Goal: Contribute content: Add original content to the website for others to see

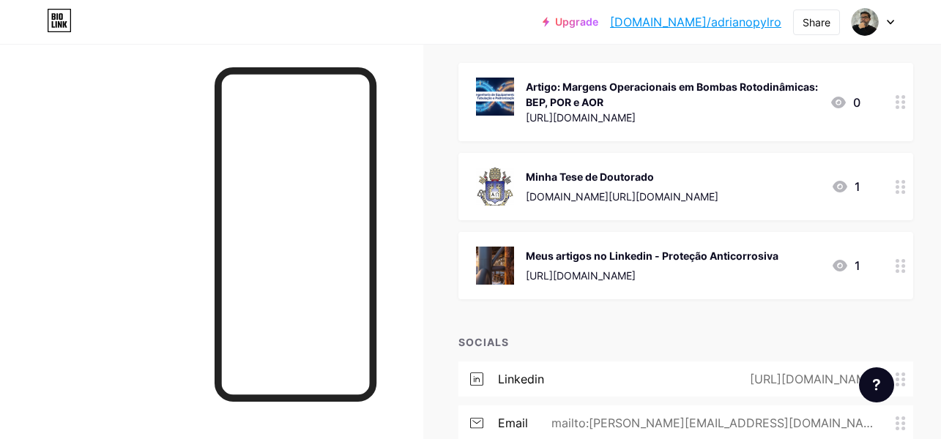
scroll to position [132, 0]
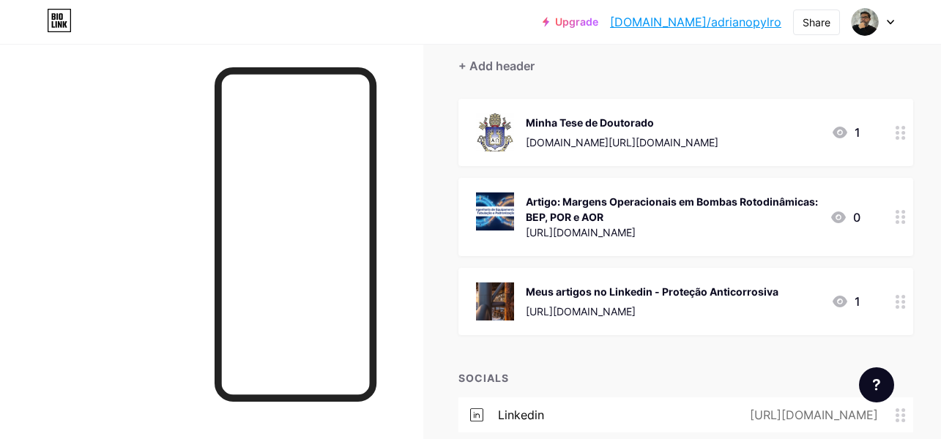
click at [661, 293] on div "Meus artigos no Linkedin - Proteção Anticorrosiva" at bounding box center [652, 291] width 253 height 15
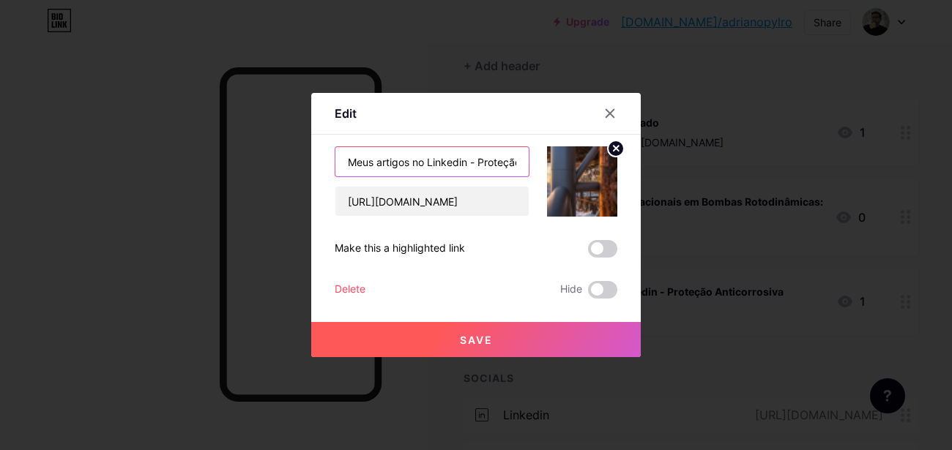
drag, startPoint x: 377, startPoint y: 166, endPoint x: 261, endPoint y: 182, distance: 117.7
click at [266, 174] on div "Edit Content YouTube Play YouTube video without leaving your page. ADD Vimeo Pl…" at bounding box center [476, 225] width 952 height 450
type input "Artigo: Proteção Anticorrosiva"
click at [470, 344] on span "Save" at bounding box center [476, 340] width 33 height 12
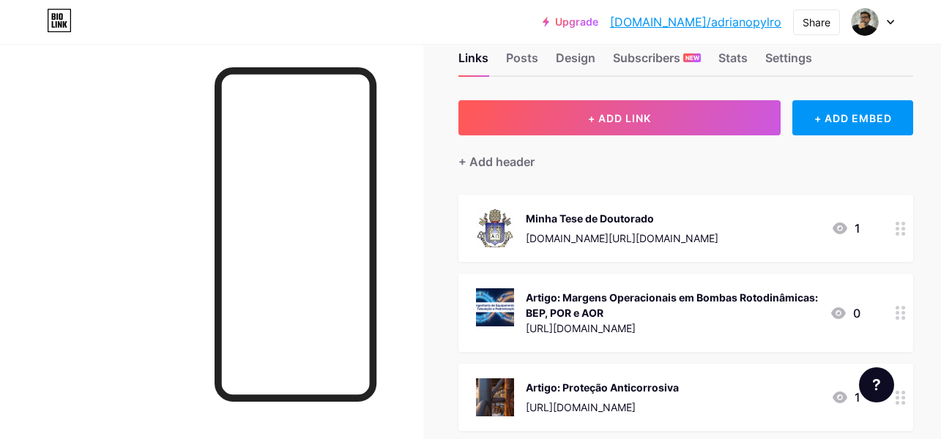
scroll to position [0, 0]
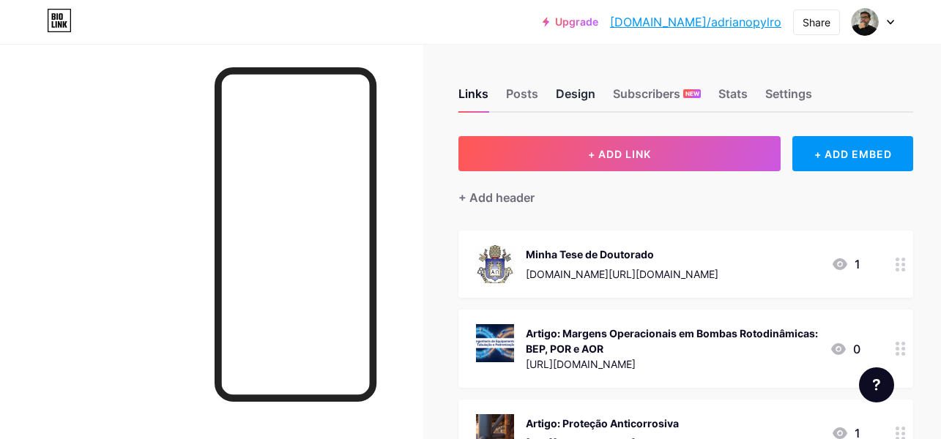
click at [569, 92] on div "Design" at bounding box center [576, 98] width 40 height 26
click at [527, 88] on div "Posts" at bounding box center [522, 98] width 32 height 26
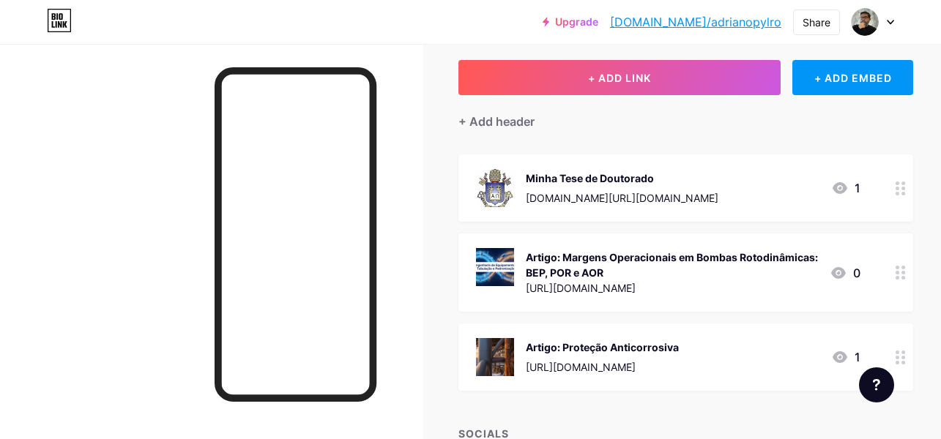
scroll to position [132, 0]
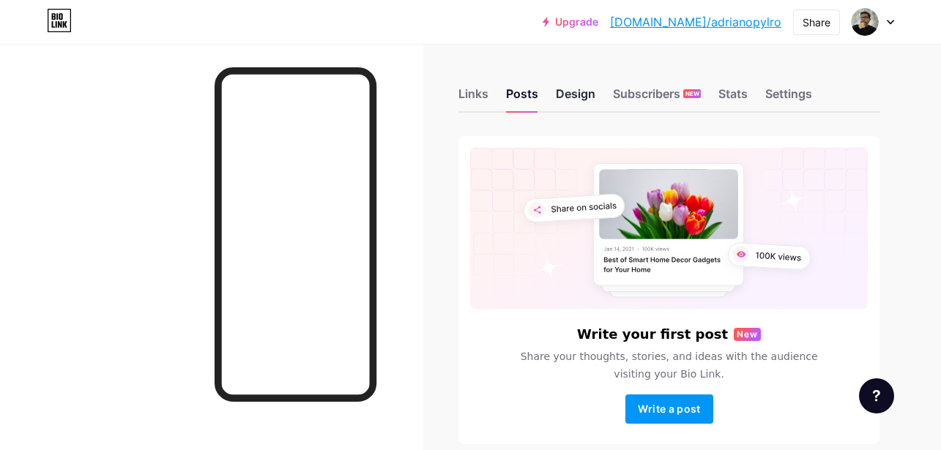
click at [573, 97] on div "Design" at bounding box center [576, 98] width 40 height 26
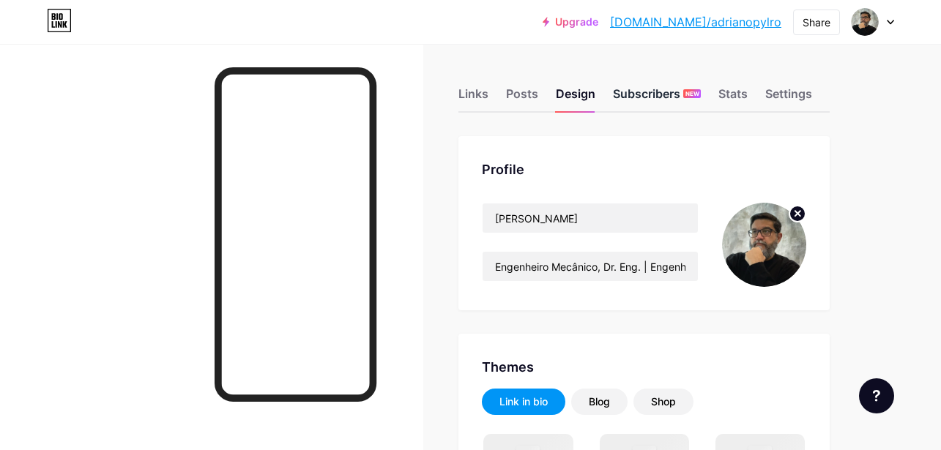
click at [632, 93] on div "Subscribers NEW" at bounding box center [657, 98] width 88 height 26
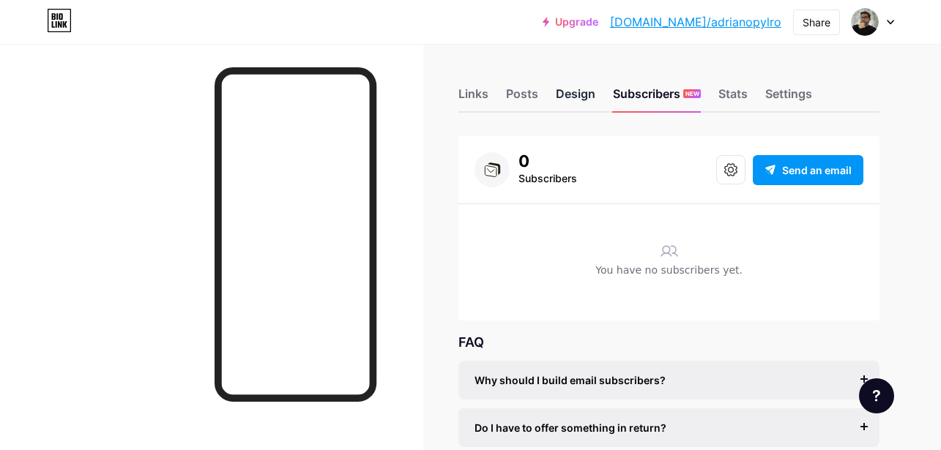
click at [590, 93] on div "Design" at bounding box center [576, 98] width 40 height 26
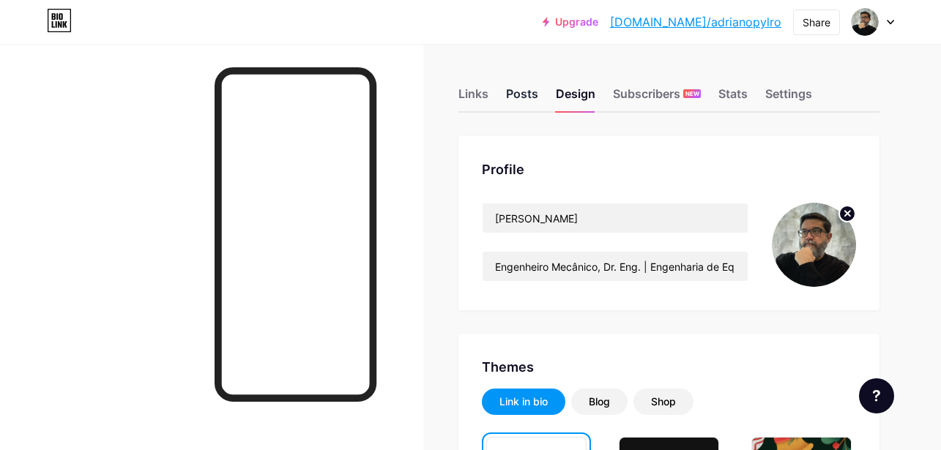
click at [522, 97] on div "Posts" at bounding box center [522, 98] width 32 height 26
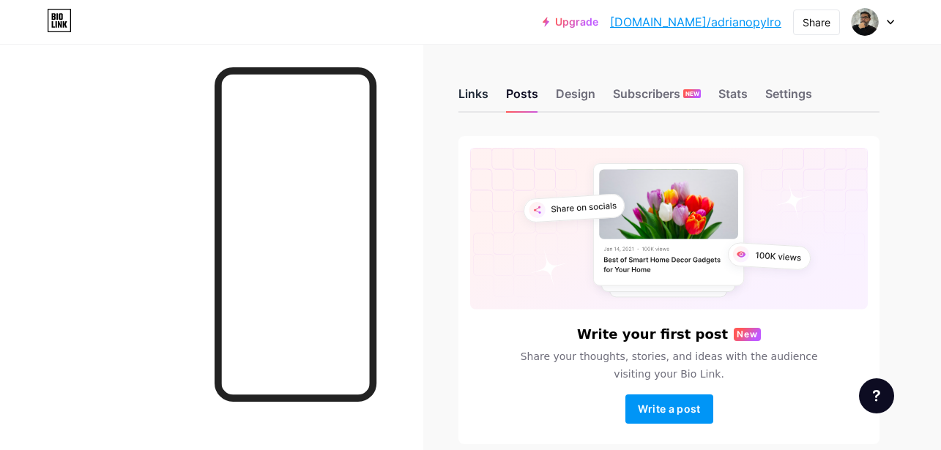
click at [479, 95] on div "Links" at bounding box center [474, 98] width 30 height 26
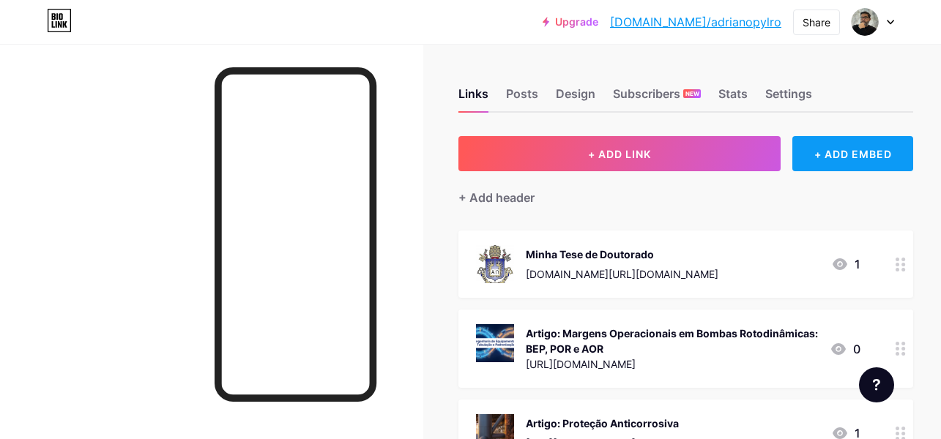
click at [863, 162] on div "+ ADD EMBED" at bounding box center [853, 153] width 121 height 35
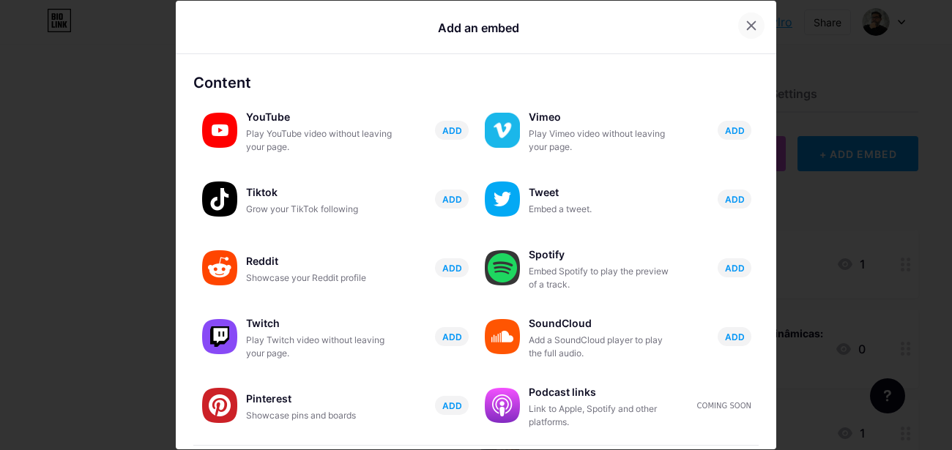
click at [746, 28] on icon at bounding box center [752, 26] width 12 height 12
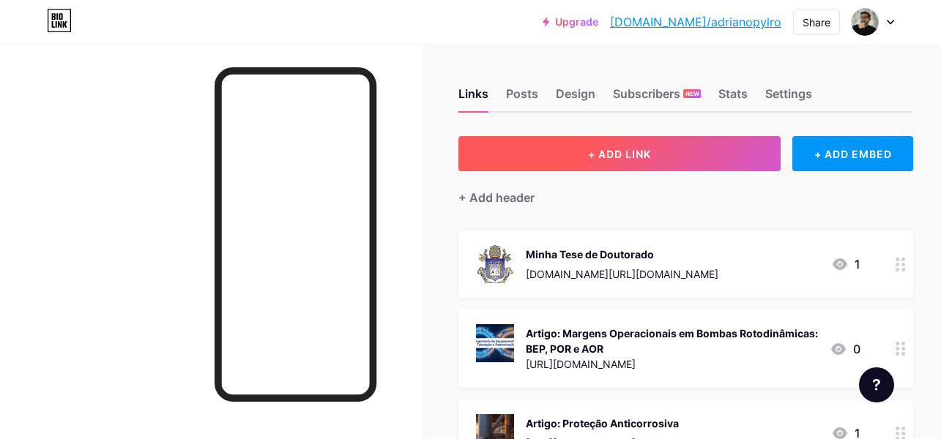
click at [642, 161] on button "+ ADD LINK" at bounding box center [620, 153] width 322 height 35
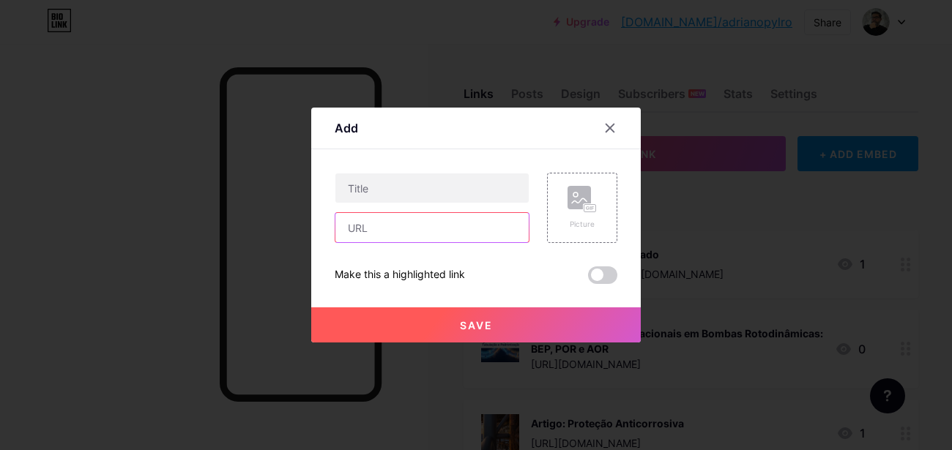
click at [363, 229] on input "text" at bounding box center [431, 227] width 193 height 29
paste input "[URL][DOMAIN_NAME]"
type input "[URL][DOMAIN_NAME]"
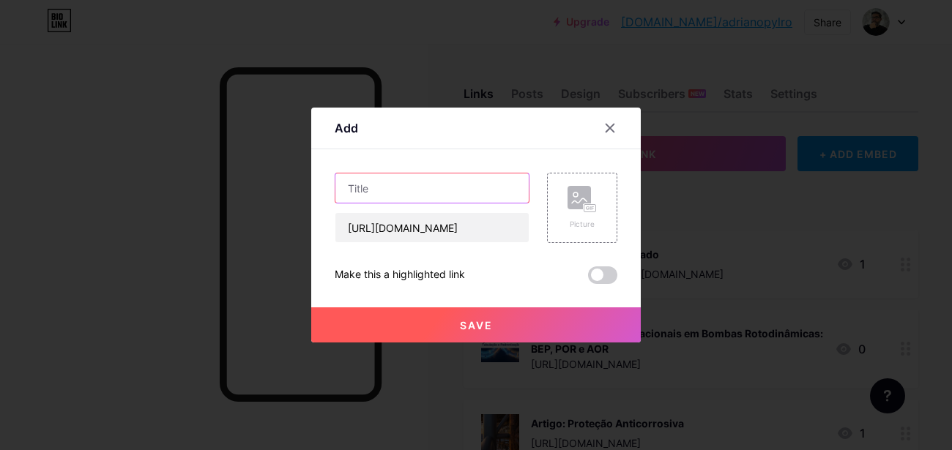
click at [371, 182] on input "text" at bounding box center [431, 188] width 193 height 29
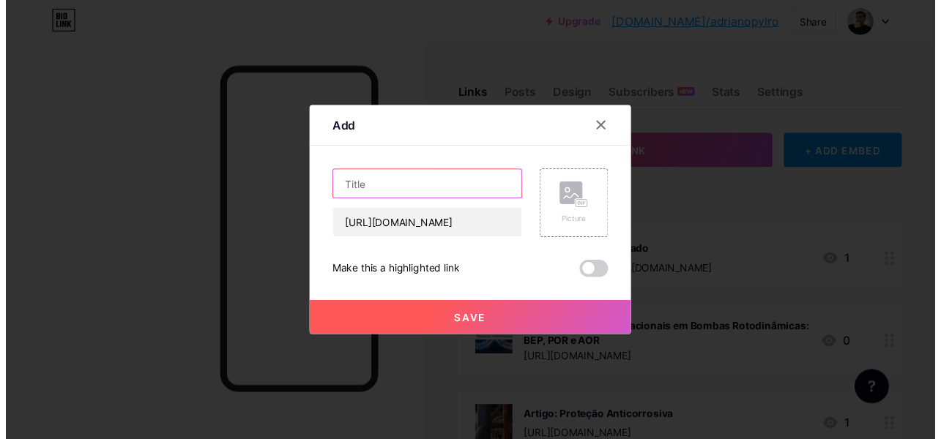
scroll to position [0, 0]
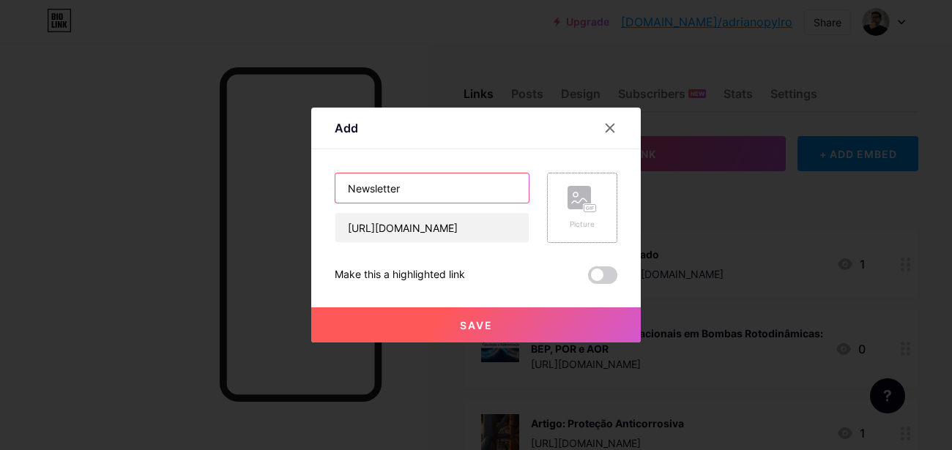
type input "Newsletter"
click at [581, 198] on rect at bounding box center [579, 197] width 23 height 23
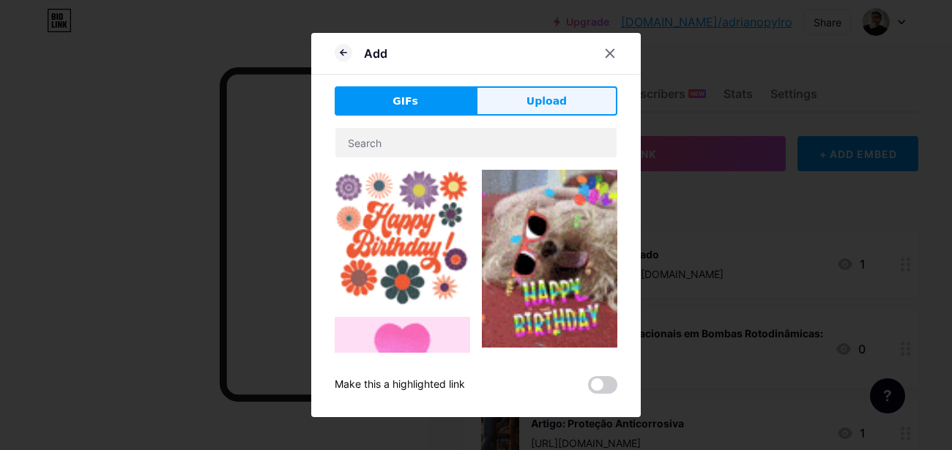
click at [536, 108] on span "Upload" at bounding box center [547, 101] width 40 height 15
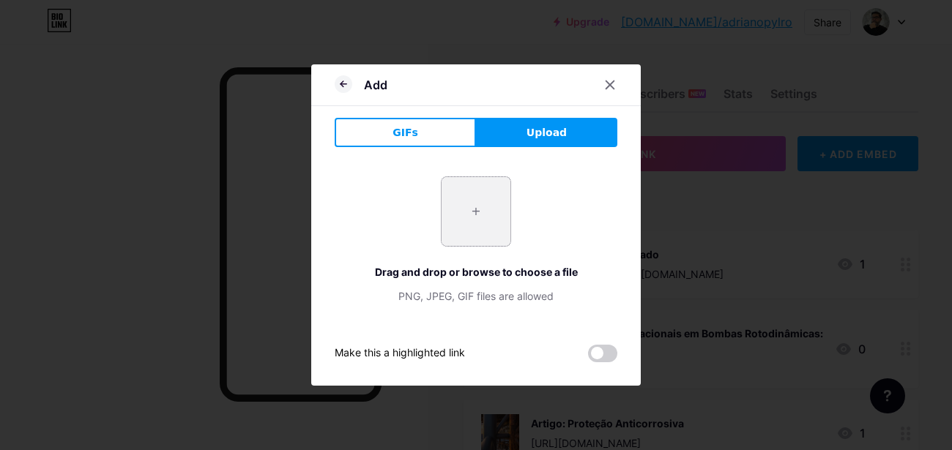
click at [466, 224] on input "file" at bounding box center [476, 211] width 69 height 69
type input "C:\fakepath\capa.png"
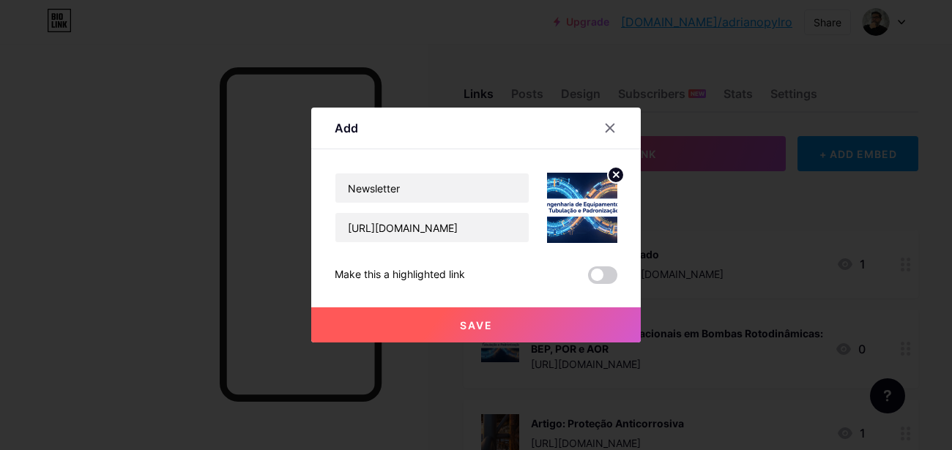
click at [483, 330] on span "Save" at bounding box center [476, 325] width 33 height 12
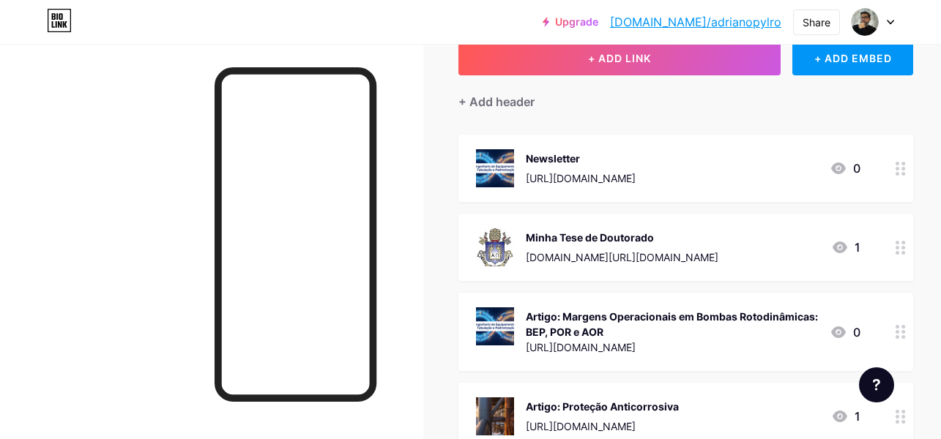
scroll to position [132, 0]
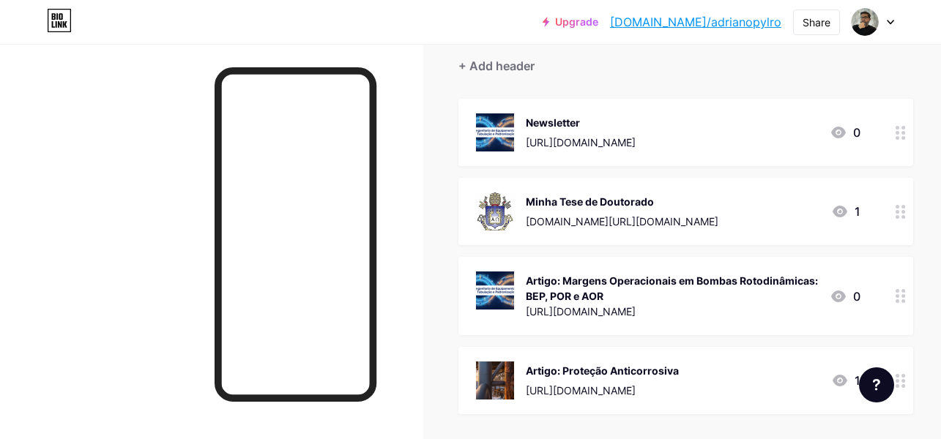
click at [630, 277] on div "Artigo: Margens Operacionais em Bombas Rotodinâmicas: BEP, POR e AOR" at bounding box center [672, 288] width 292 height 31
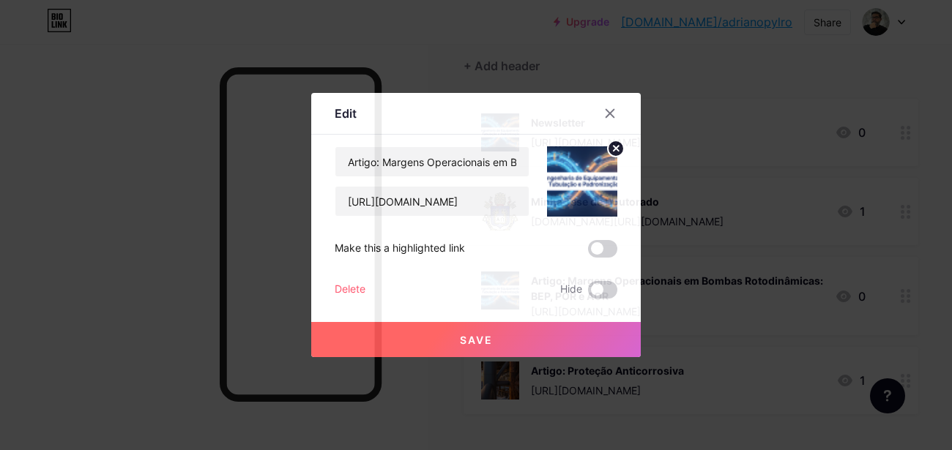
click at [576, 183] on img at bounding box center [582, 181] width 70 height 70
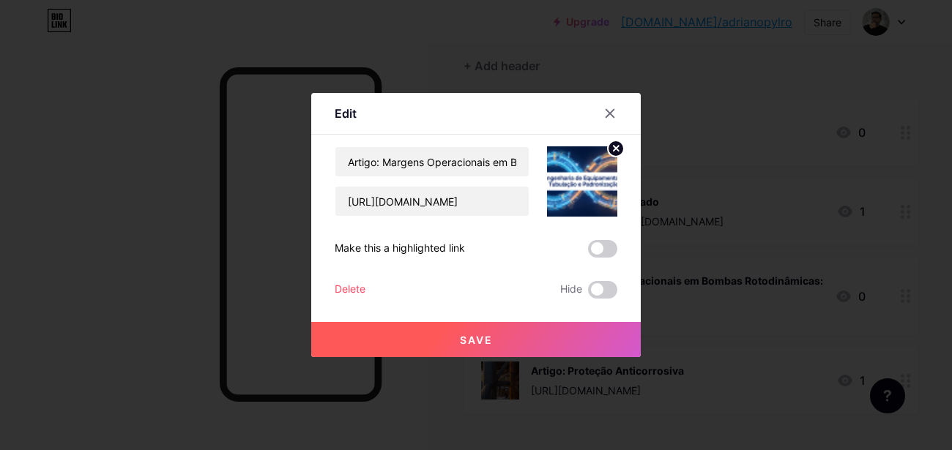
click at [614, 147] on icon at bounding box center [616, 148] width 5 height 5
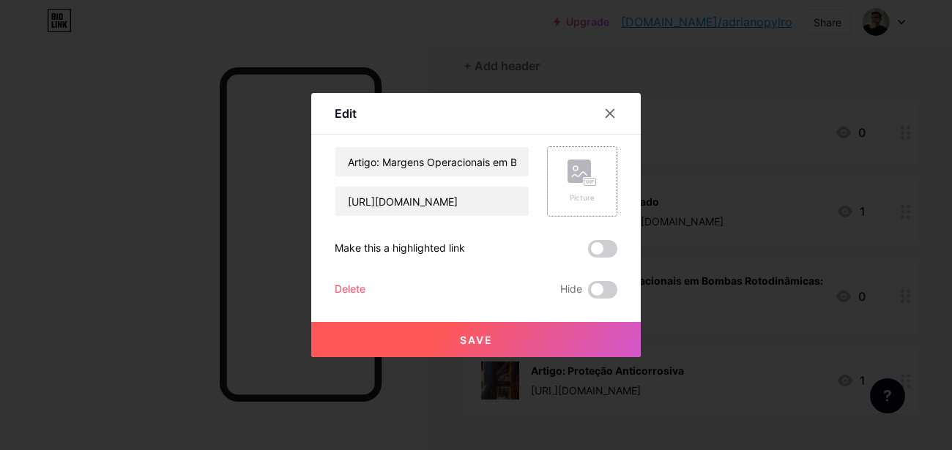
click at [585, 179] on rect at bounding box center [591, 182] width 12 height 7
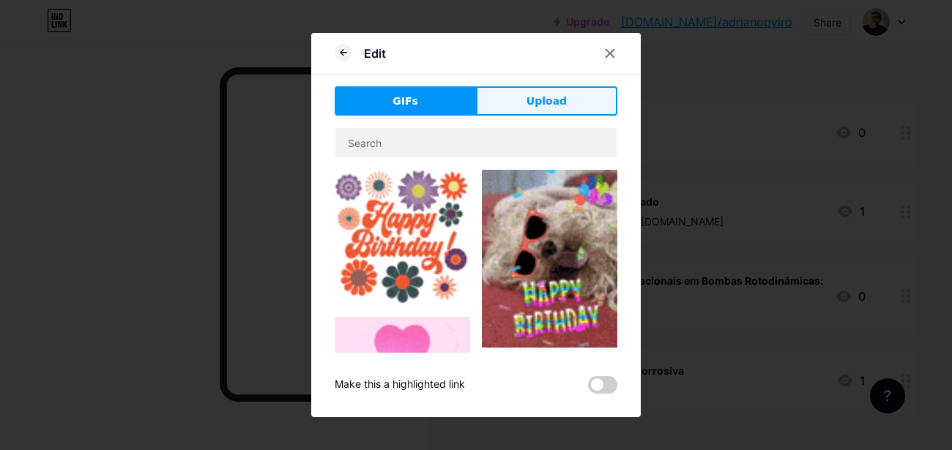
click at [549, 108] on button "Upload" at bounding box center [546, 100] width 141 height 29
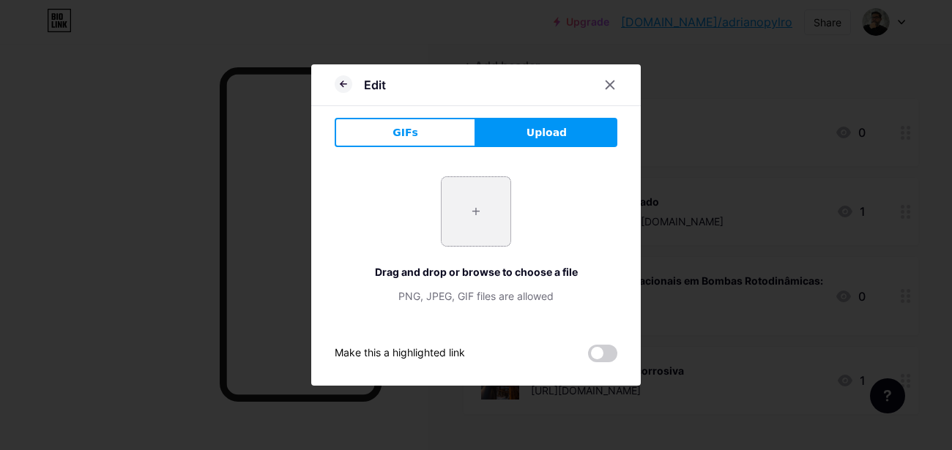
click at [474, 216] on input "file" at bounding box center [476, 211] width 69 height 69
type input "C:\fakepath\artigo.png"
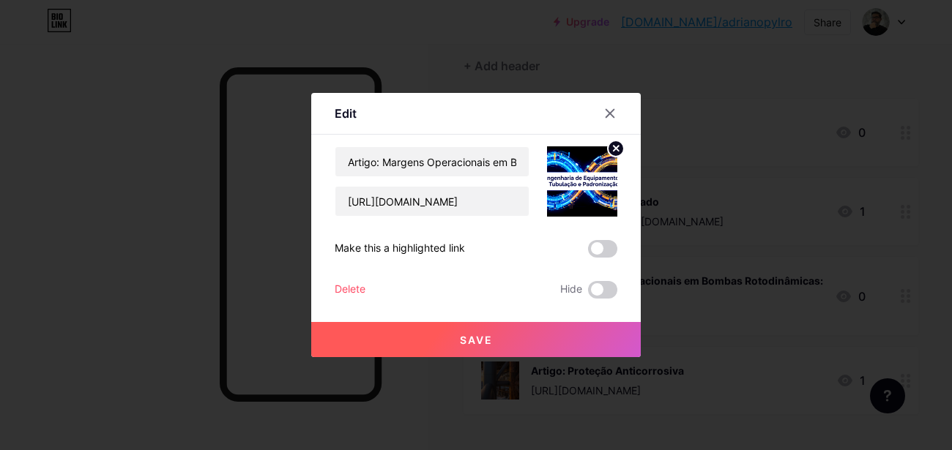
click at [493, 344] on button "Save" at bounding box center [476, 339] width 330 height 35
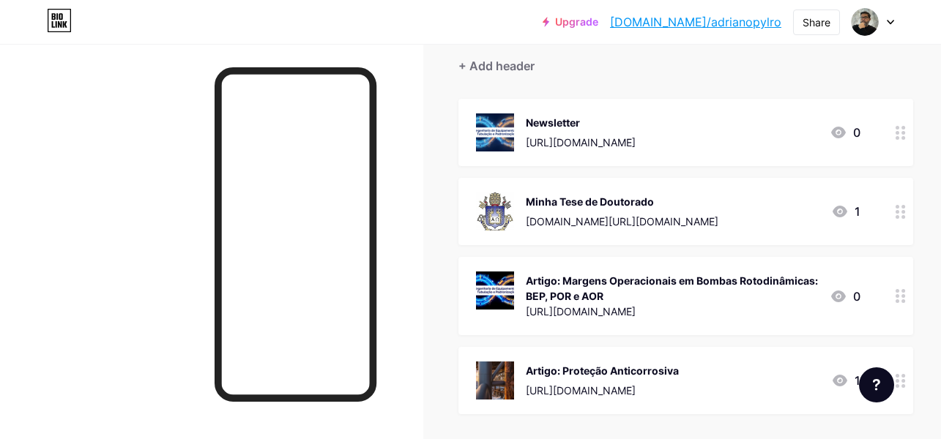
click at [486, 128] on img at bounding box center [495, 133] width 38 height 38
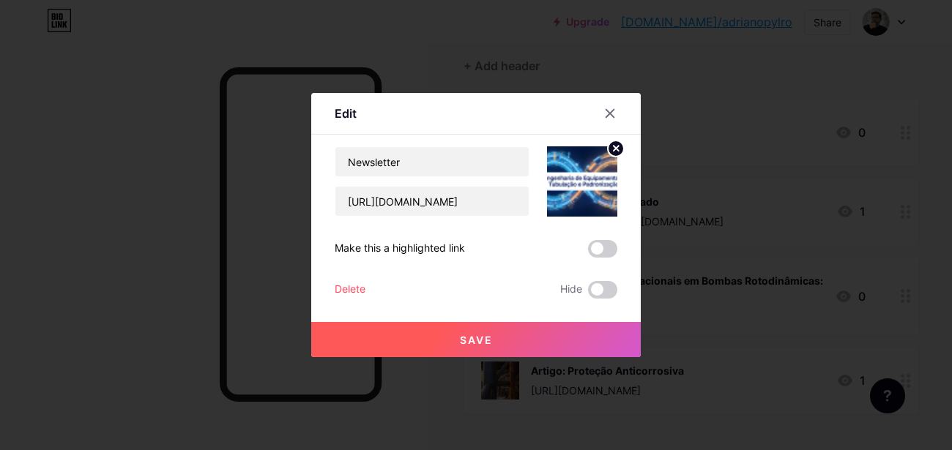
click at [582, 195] on img at bounding box center [582, 181] width 70 height 70
click at [607, 116] on icon at bounding box center [610, 114] width 12 height 12
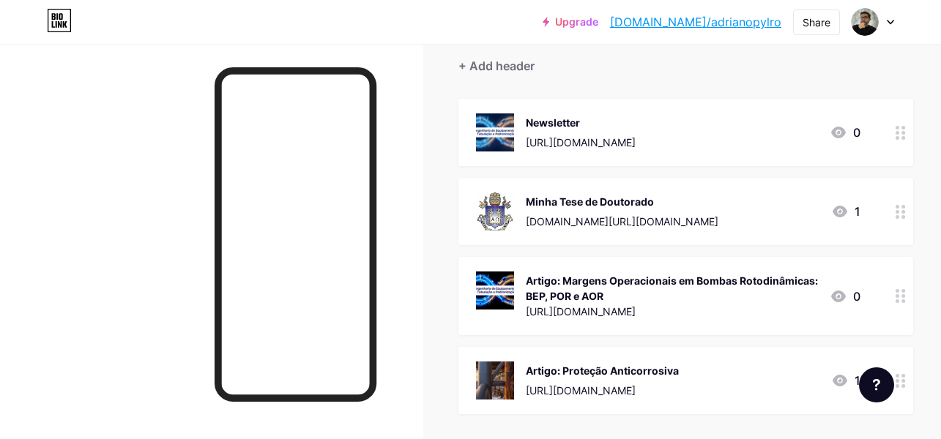
click at [636, 138] on div "[URL][DOMAIN_NAME]" at bounding box center [581, 142] width 110 height 15
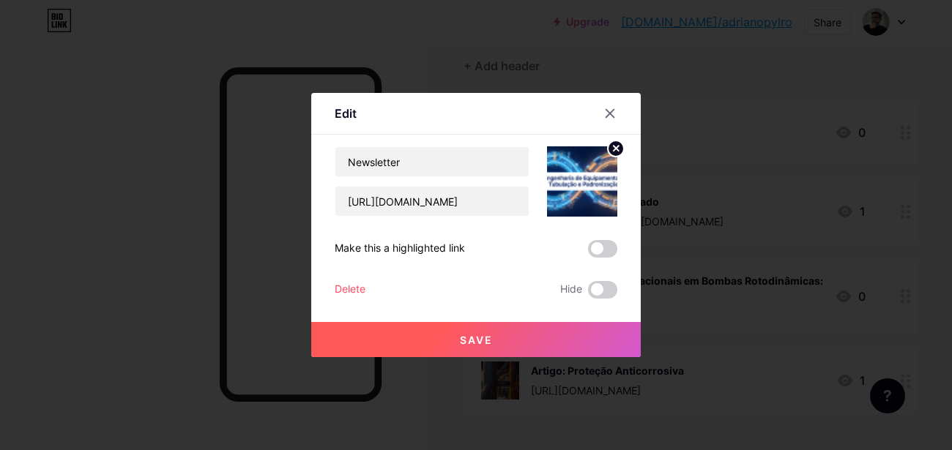
click at [594, 182] on img at bounding box center [582, 181] width 70 height 70
click at [609, 154] on circle at bounding box center [616, 149] width 16 height 16
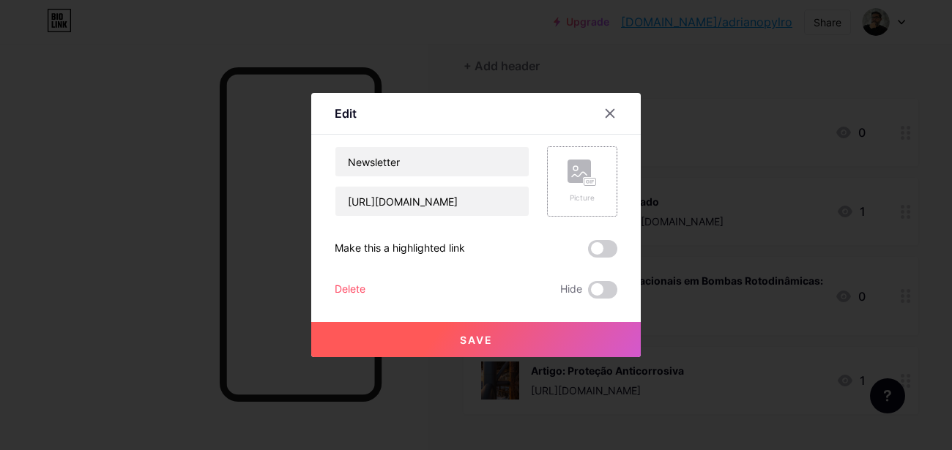
click at [577, 177] on rect at bounding box center [579, 171] width 23 height 23
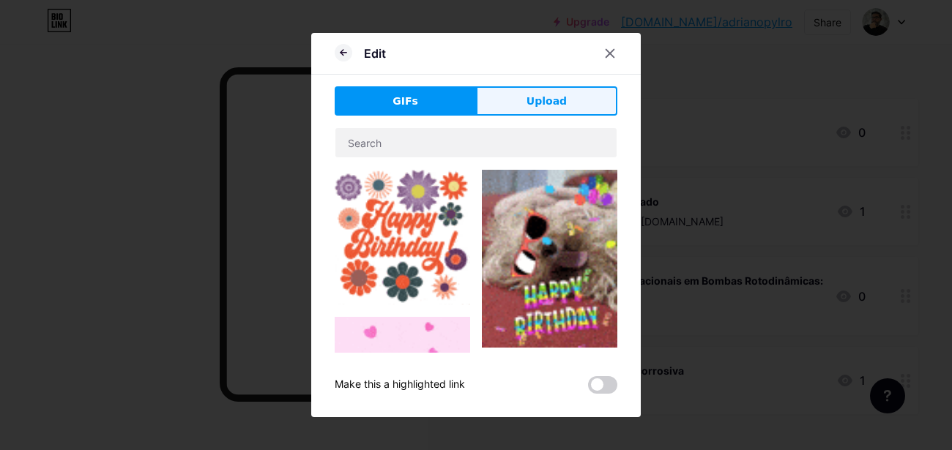
click at [540, 102] on span "Upload" at bounding box center [547, 101] width 40 height 15
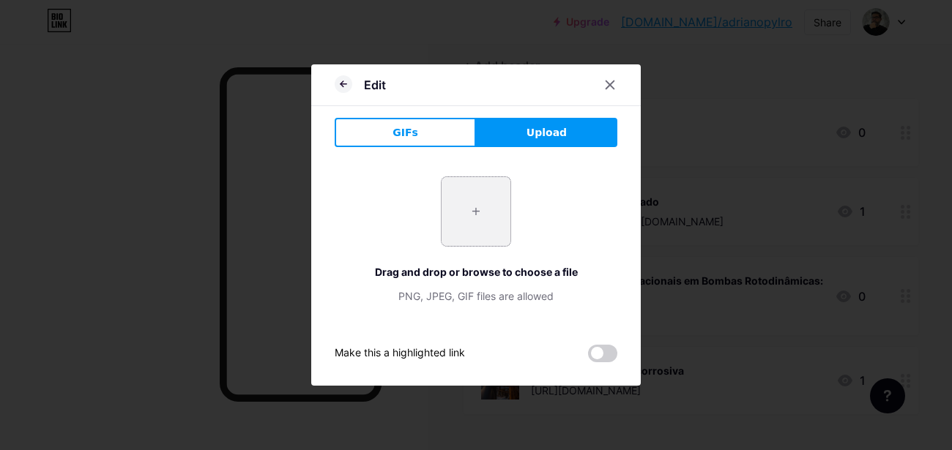
click at [464, 215] on input "file" at bounding box center [476, 211] width 69 height 69
type input "C:\fakepath\news.png"
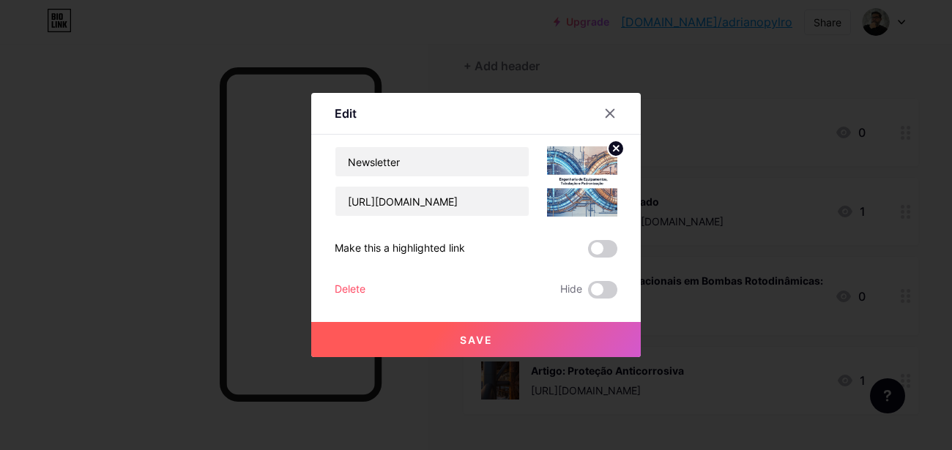
click at [486, 343] on span "Save" at bounding box center [476, 340] width 33 height 12
